Goal: Transaction & Acquisition: Purchase product/service

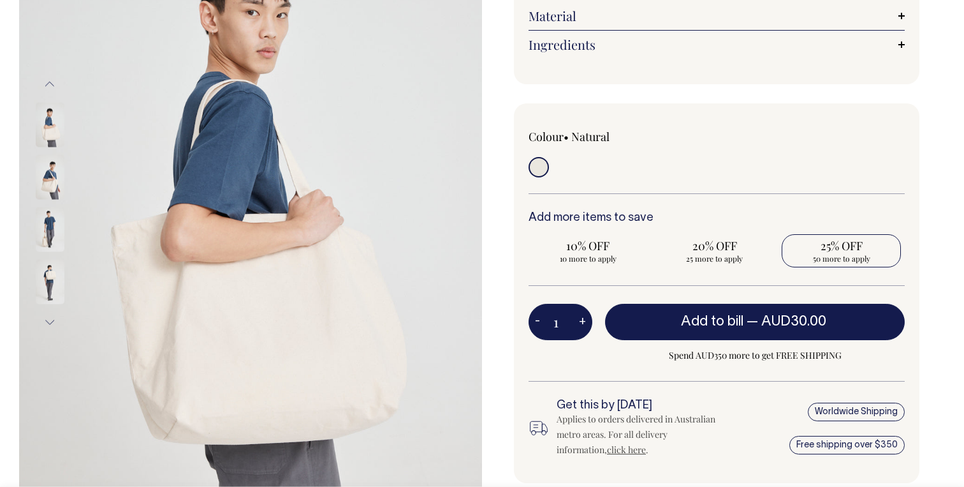
click at [874, 263] on span "50 more to apply" at bounding box center [841, 258] width 106 height 10
click at [874, 263] on input "25% OFF 50 more to apply" at bounding box center [841, 250] width 119 height 33
radio input "true"
type input "50"
radio input "true"
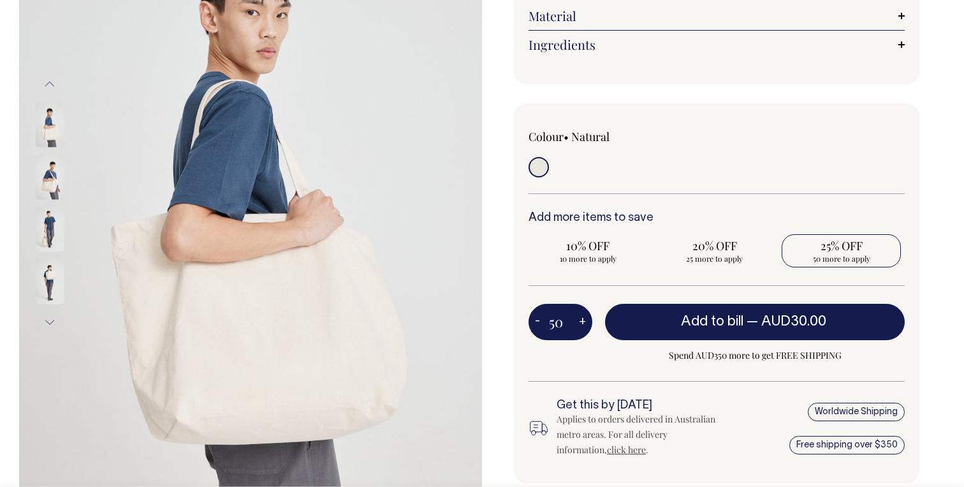
type input "50"
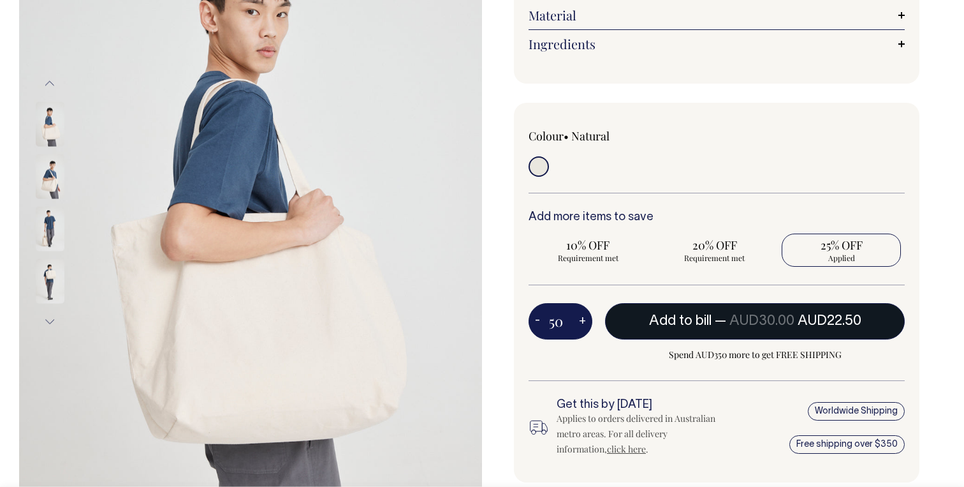
click at [754, 316] on span "AUD30.00" at bounding box center [761, 320] width 65 height 13
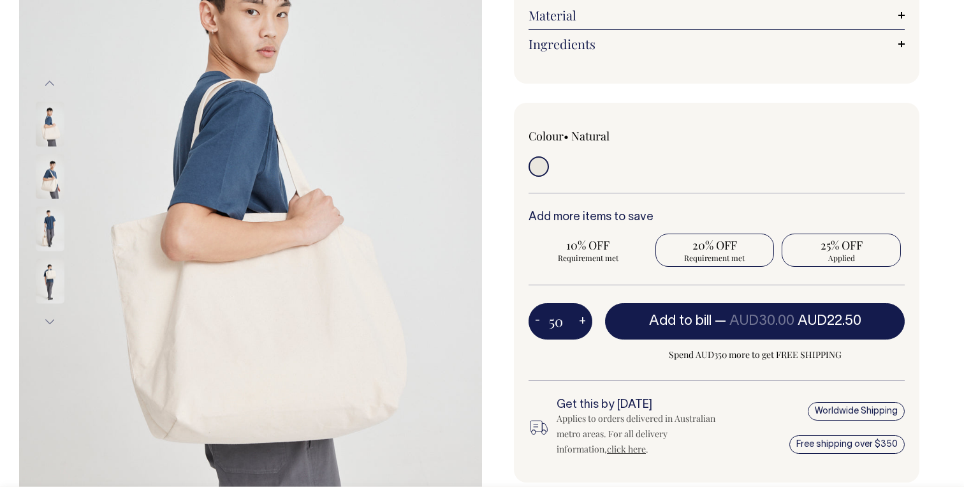
type input "1"
radio input "false"
type input "1"
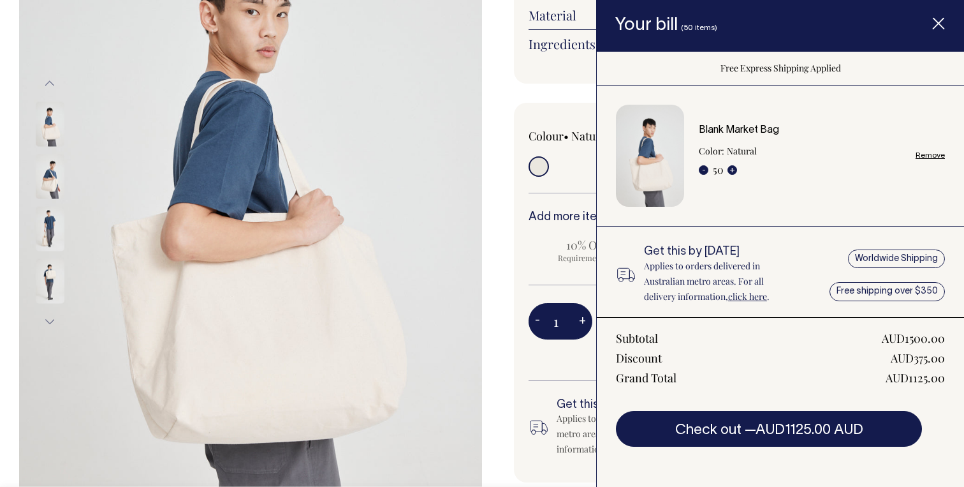
scroll to position [32, 0]
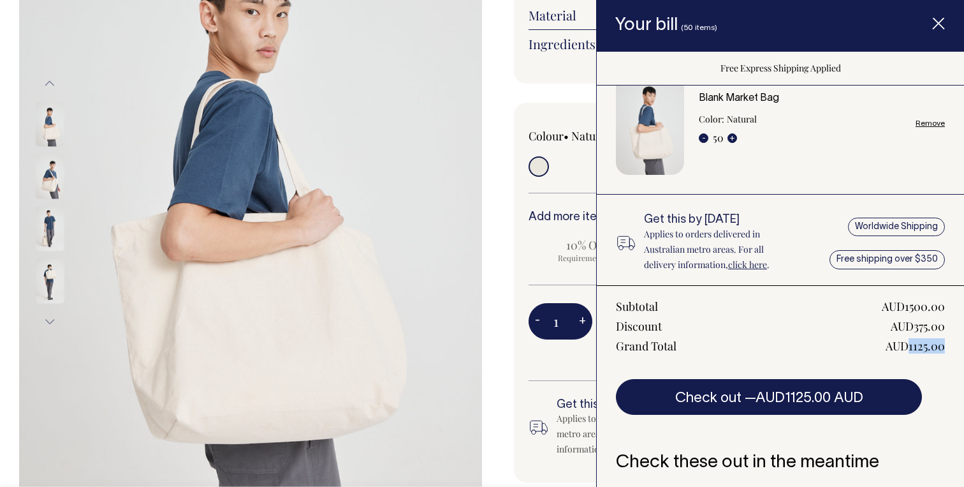
drag, startPoint x: 911, startPoint y: 346, endPoint x: 942, endPoint y: 346, distance: 31.9
click at [942, 346] on div "AUD1125.00" at bounding box center [915, 345] width 59 height 15
copy div "1125.00"
click at [942, 29] on icon "Item added to your cart" at bounding box center [938, 24] width 13 height 13
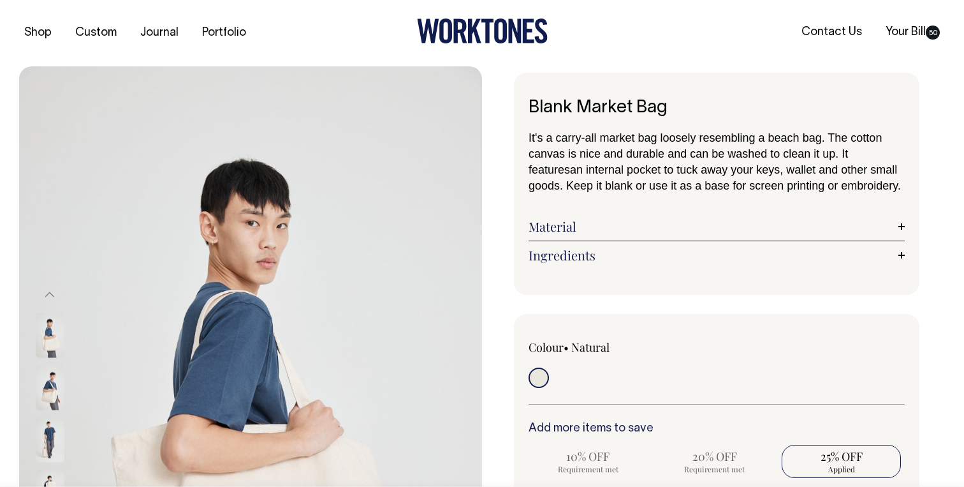
scroll to position [0, 0]
click at [917, 39] on link "Your Bill 50" at bounding box center [913, 32] width 64 height 21
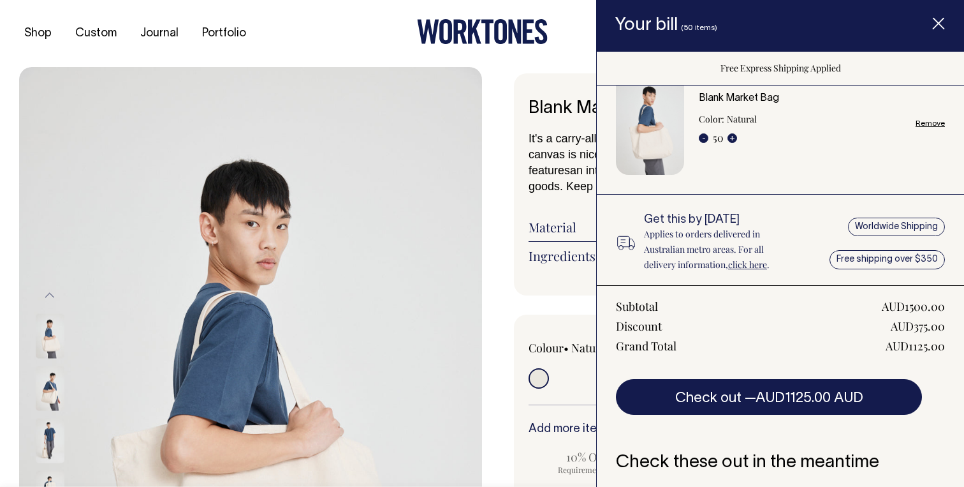
click at [928, 123] on link "Remove" at bounding box center [930, 123] width 29 height 8
radio input "false"
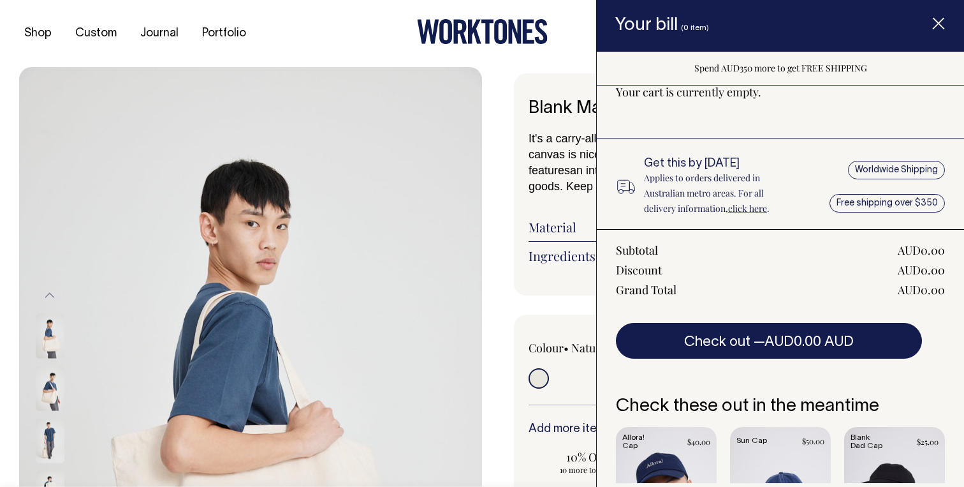
click at [940, 19] on icon "Item added to your cart" at bounding box center [938, 24] width 13 height 13
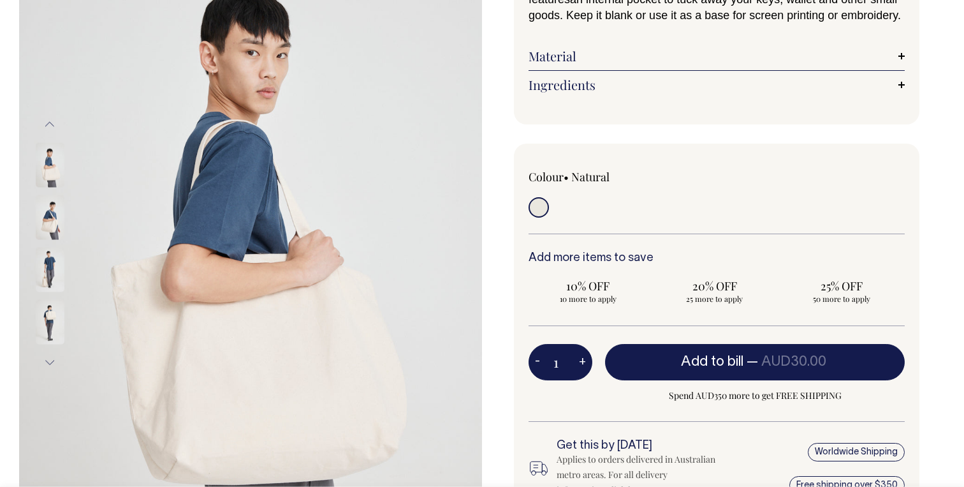
scroll to position [172, 0]
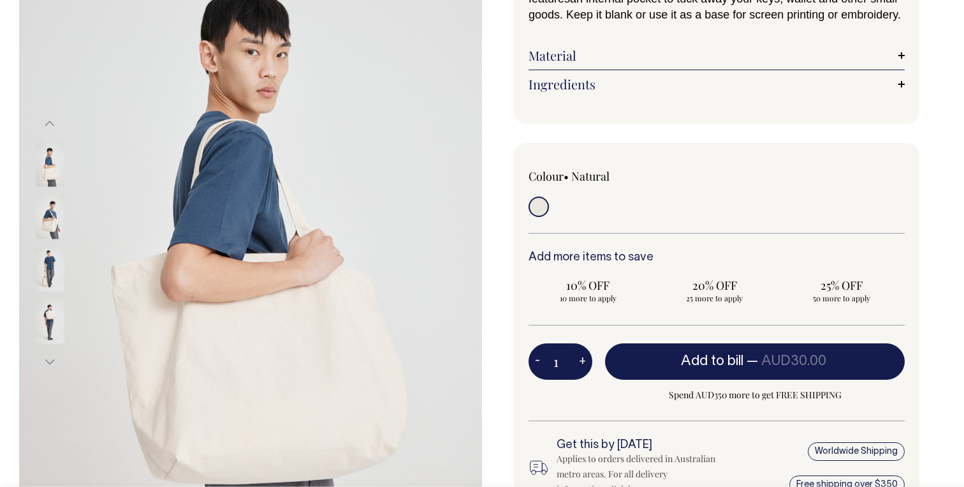
click at [565, 366] on input "1" at bounding box center [561, 361] width 64 height 36
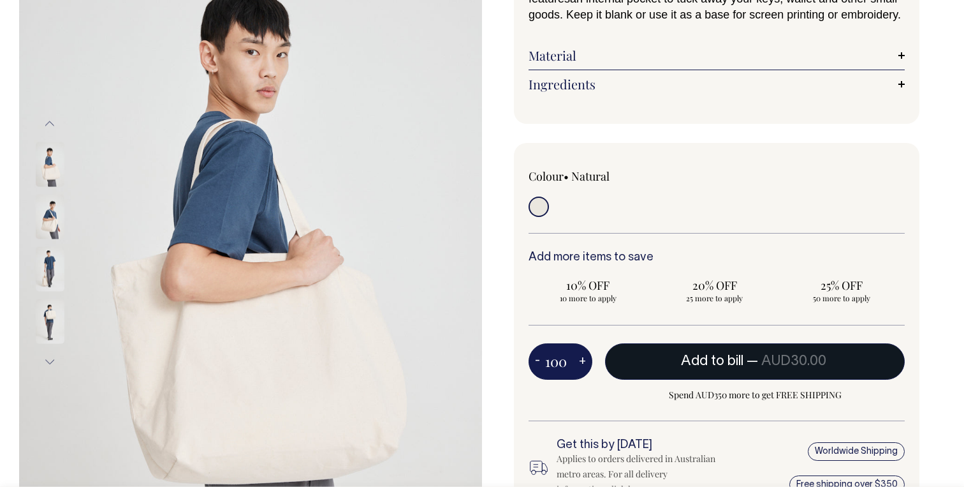
type input "100"
radio input "true"
type input "100"
click at [835, 358] on button "Add to bill — AUD30.00" at bounding box center [755, 361] width 300 height 36
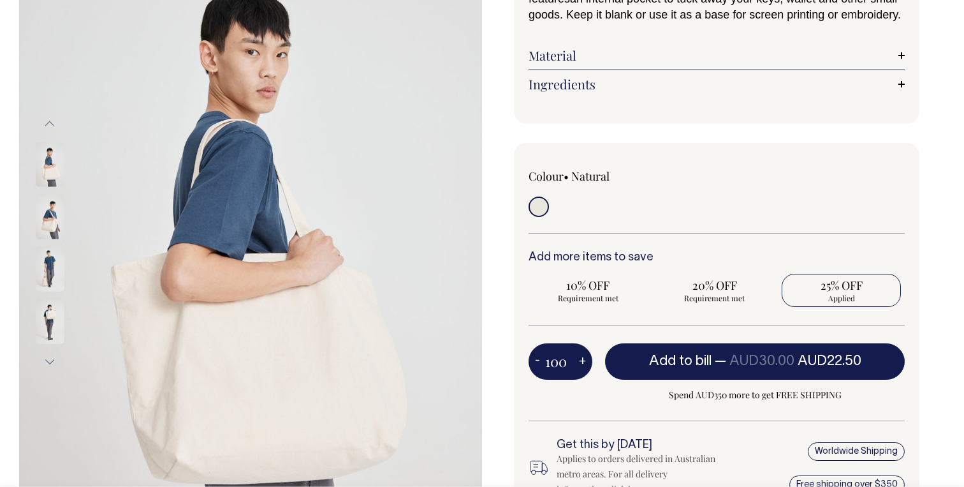
type input "1"
radio input "false"
type input "1"
radio input "true"
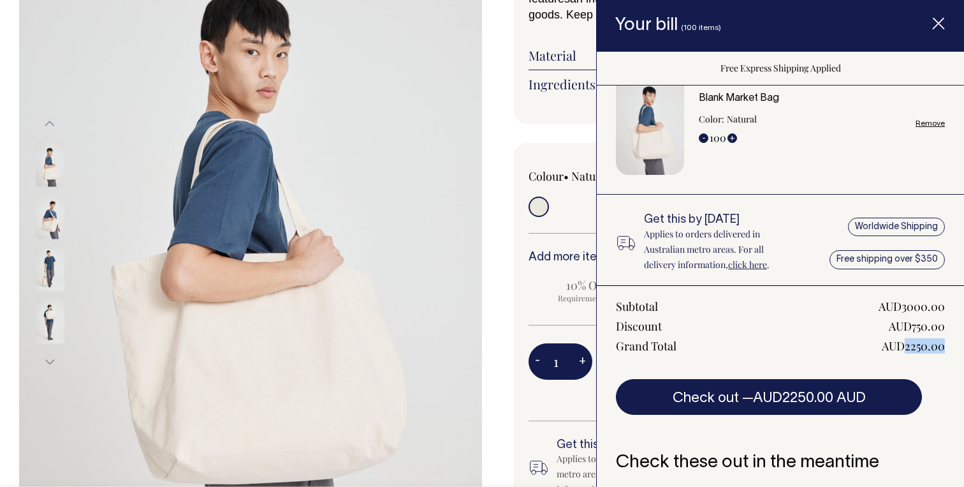
drag, startPoint x: 907, startPoint y: 346, endPoint x: 963, endPoint y: 349, distance: 56.9
click at [963, 349] on div "Subtotal AUD3000.00 Discount AUD750.00 Grand Total AUD2250.00 Check out — AUD22…" at bounding box center [780, 349] width 367 height 129
copy div "2250.00"
click at [923, 349] on div "AUD2250.00" at bounding box center [913, 345] width 63 height 15
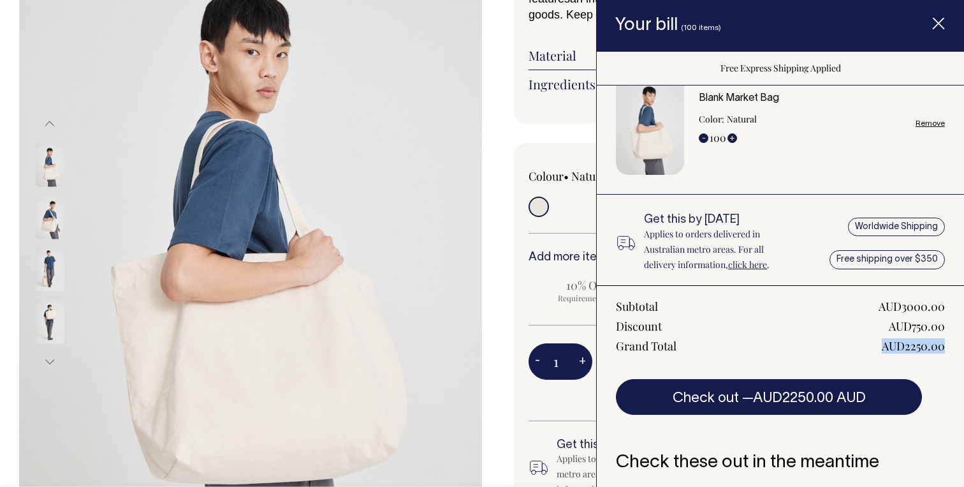
click at [905, 341] on div "AUD2250.00" at bounding box center [913, 345] width 63 height 15
drag, startPoint x: 905, startPoint y: 342, endPoint x: 949, endPoint y: 346, distance: 44.2
click at [948, 346] on div "Subtotal AUD3000.00 Discount AUD750.00 Grand Total AUD2250.00 Check out — AUD22…" at bounding box center [780, 349] width 367 height 129
copy div "2250.00"
